Goal: Information Seeking & Learning: Learn about a topic

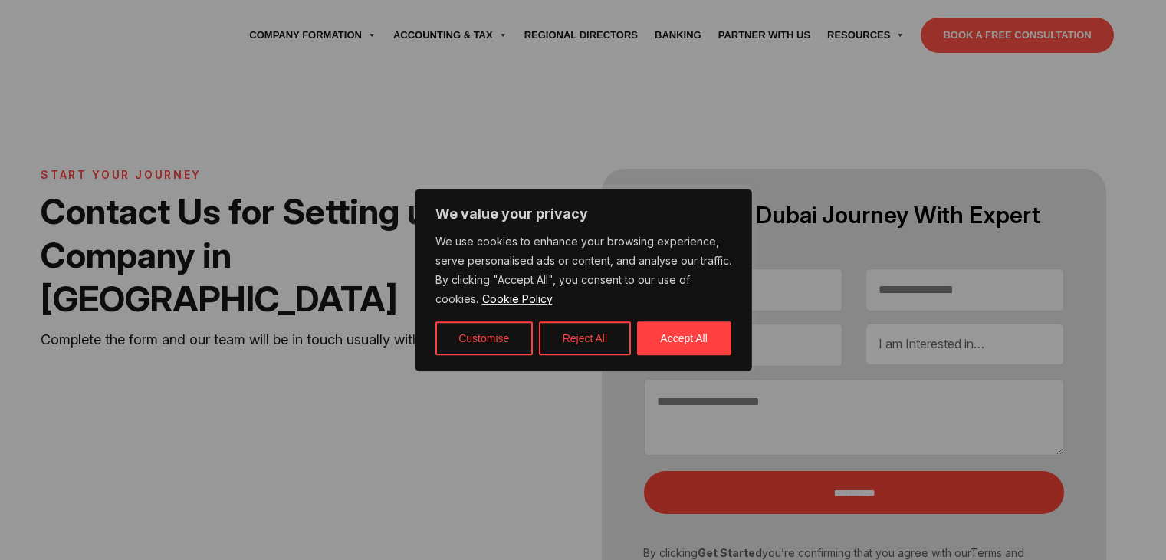
select select "Contact form"
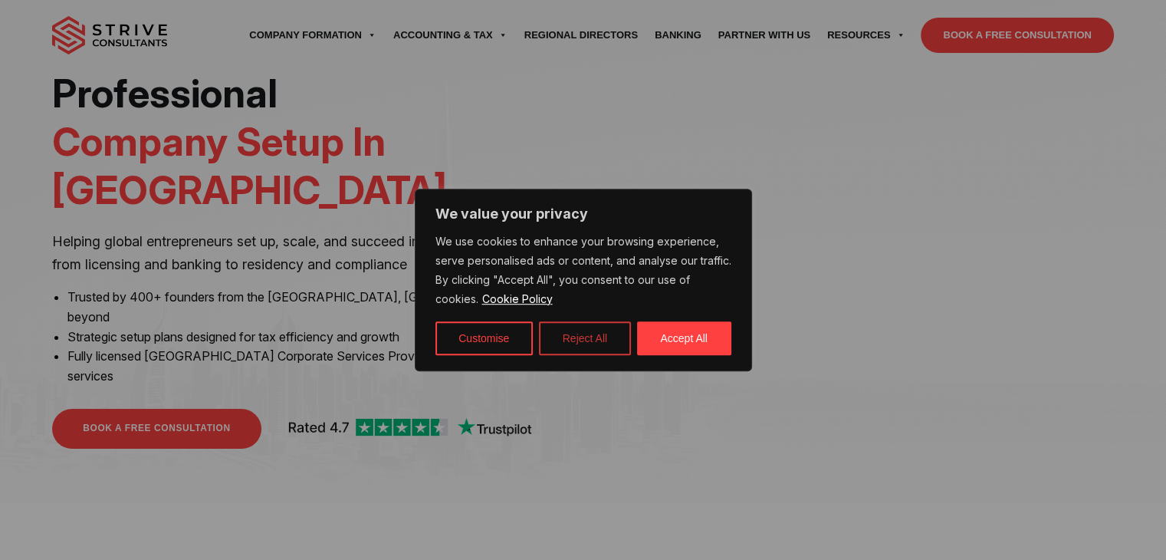
click at [564, 343] on button "Reject All" at bounding box center [585, 338] width 92 height 34
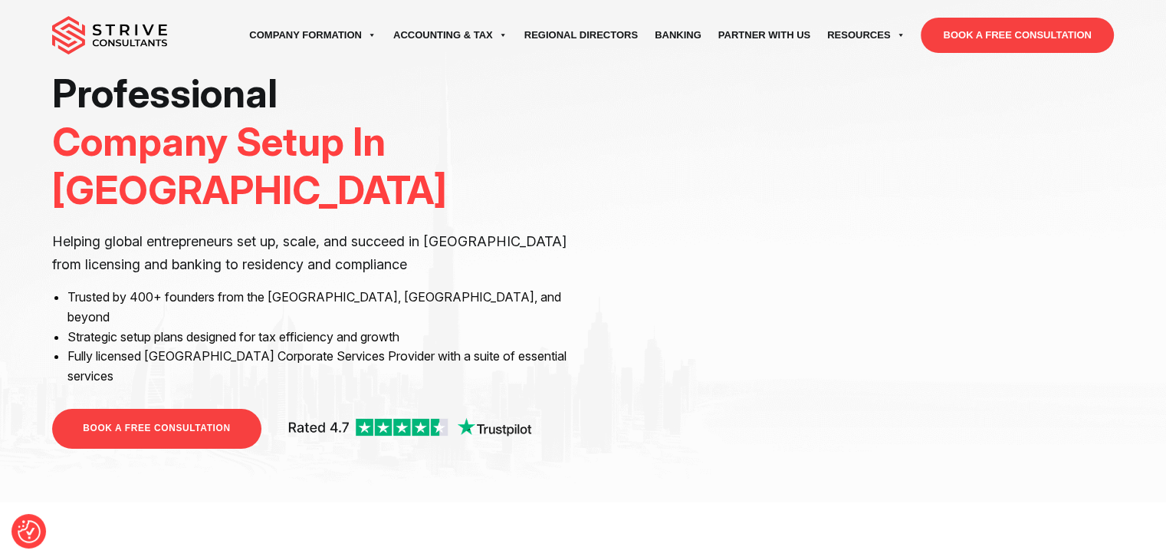
click at [0, 257] on div "Professional Company Setup In Dubai Helping global entrepreneurs set up, scale,…" at bounding box center [583, 259] width 1166 height 380
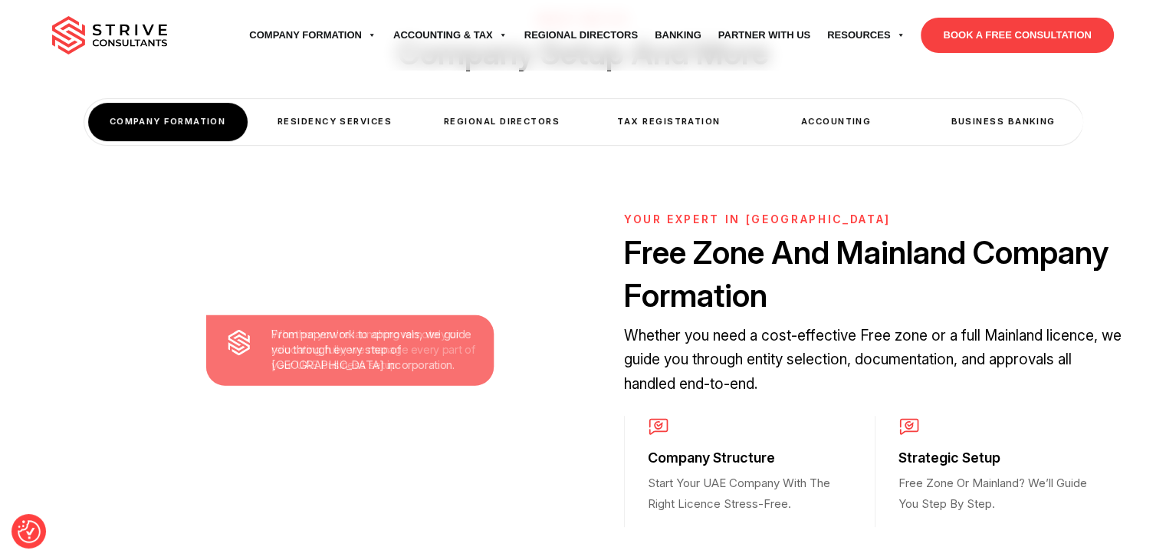
scroll to position [613, 0]
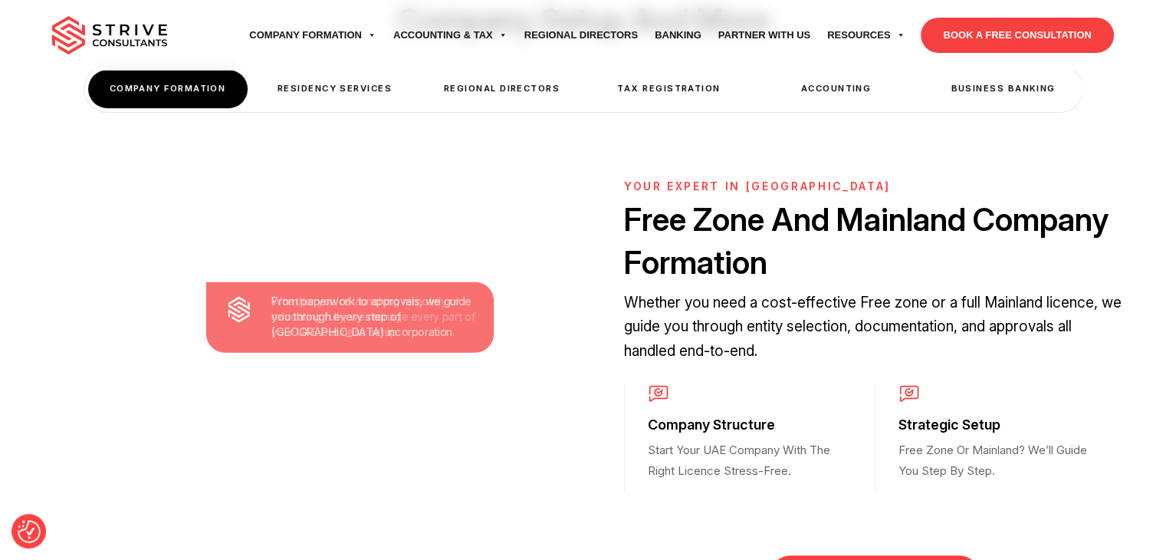
click at [0, 257] on div at bounding box center [350, 294] width 1166 height 751
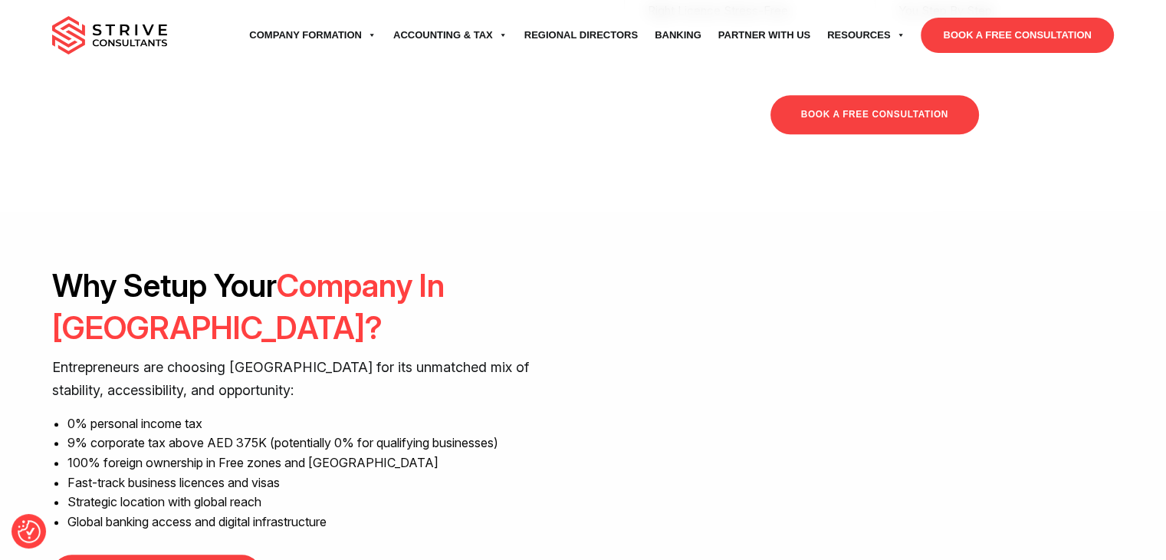
scroll to position [1135, 0]
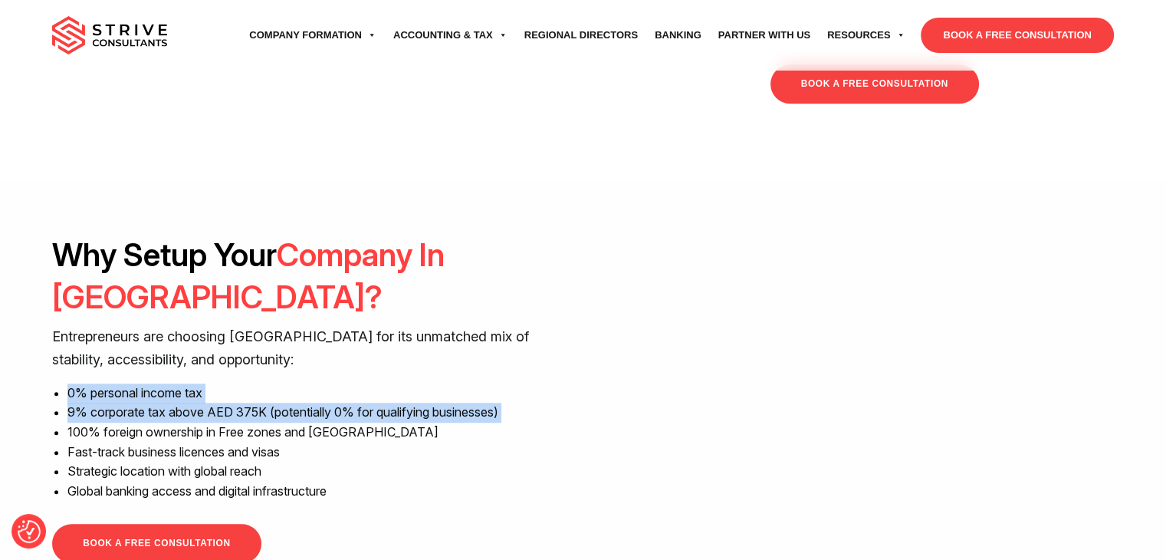
drag, startPoint x: 0, startPoint y: 258, endPoint x: 18, endPoint y: 307, distance: 52.9
click at [0, 307] on div "Why Setup Your Company In Dubai? Entrepreneurs are choosing Dubai for its unmat…" at bounding box center [583, 399] width 1166 height 330
click at [28, 292] on div "Why Setup Your Company In Dubai? Entrepreneurs are choosing Dubai for its unmat…" at bounding box center [583, 399] width 1166 height 330
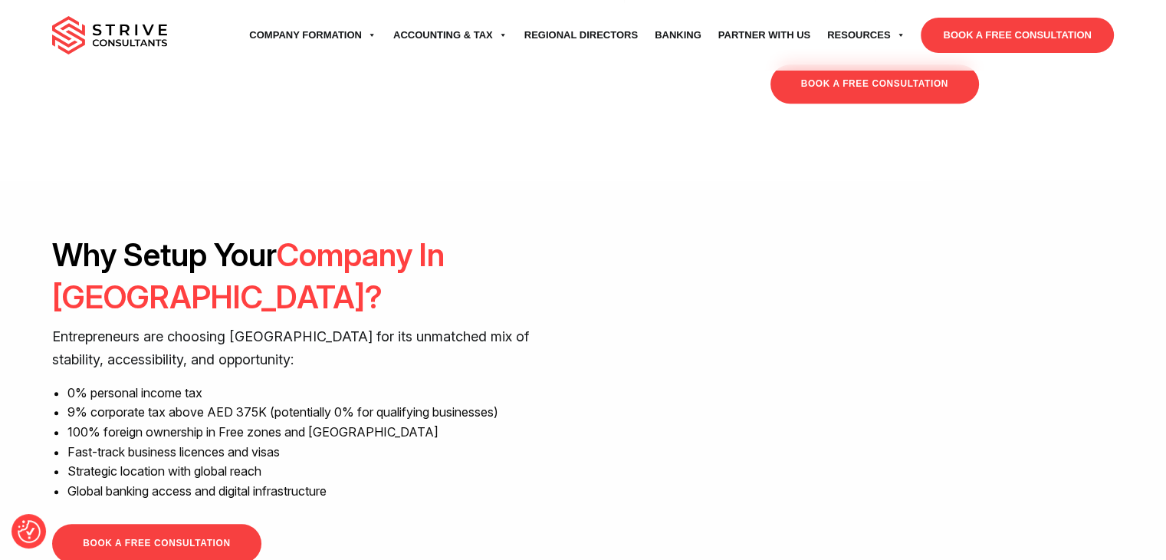
click at [28, 292] on div "Why Setup Your Company In Dubai? Entrepreneurs are choosing Dubai for its unmat…" at bounding box center [583, 399] width 1166 height 330
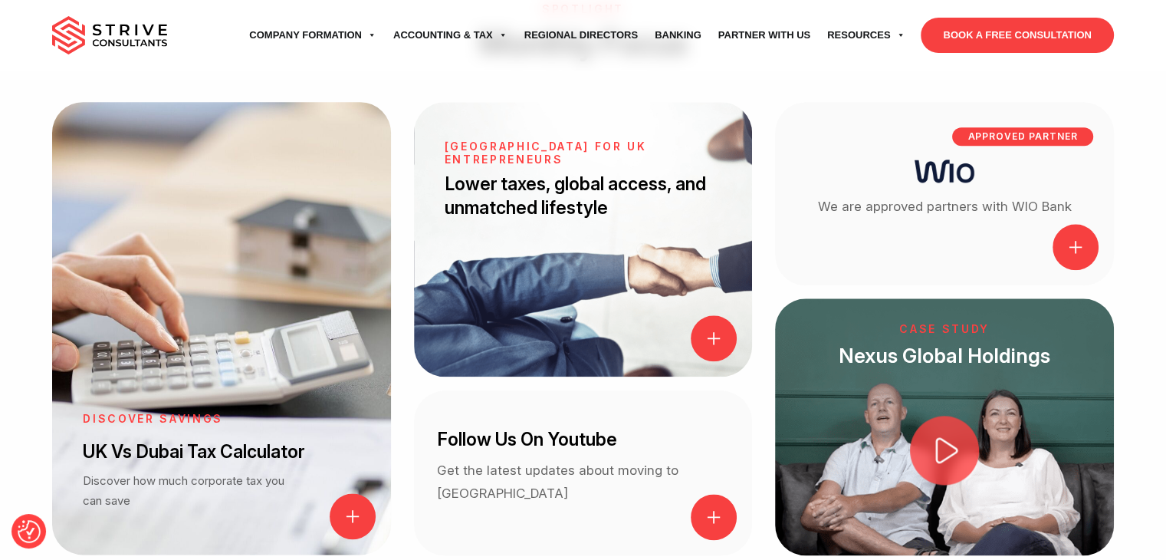
scroll to position [2268, 0]
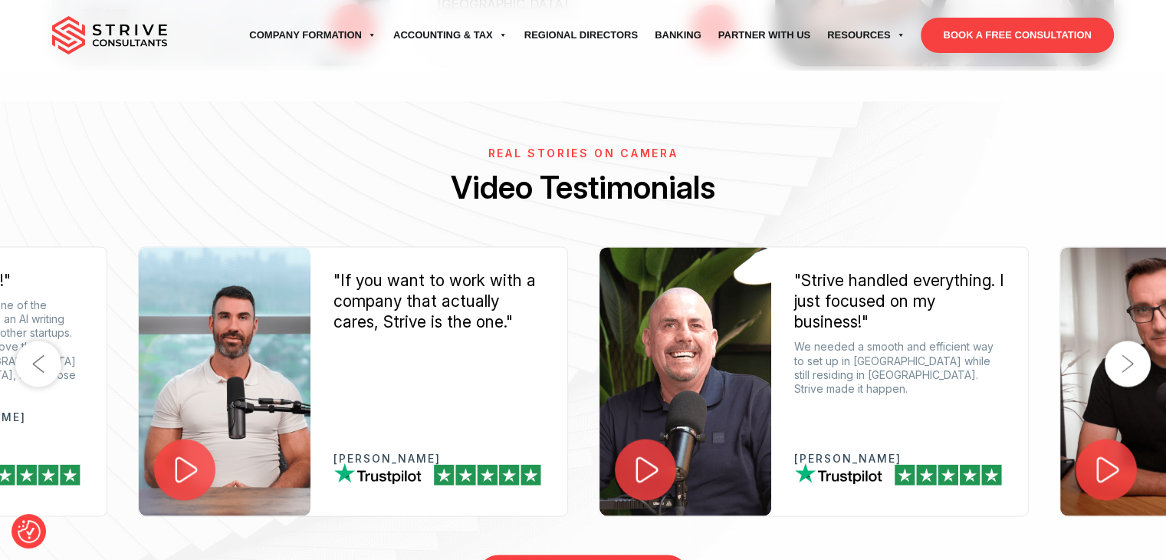
click at [1130, 340] on button "Next" at bounding box center [1128, 363] width 46 height 46
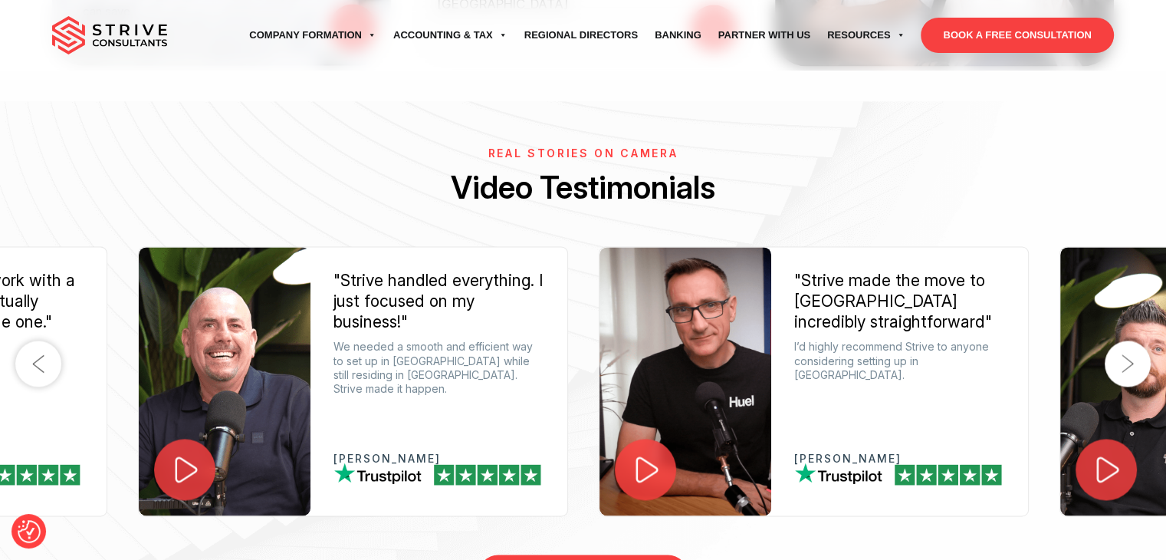
click at [1130, 340] on button "Next" at bounding box center [1128, 363] width 46 height 46
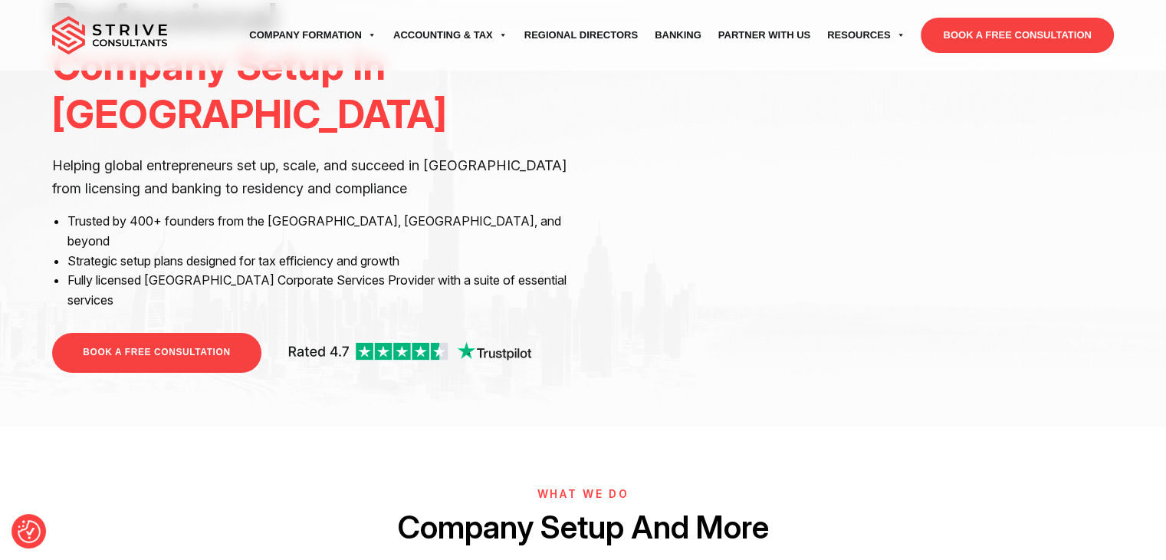
scroll to position [0, 0]
